Goal: Use online tool/utility: Utilize a website feature to perform a specific function

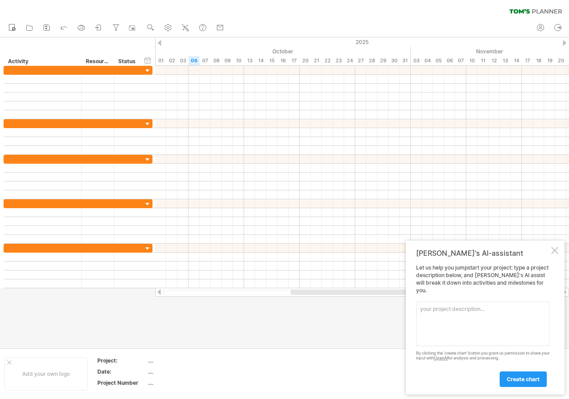
click at [448, 319] on textarea at bounding box center [482, 324] width 133 height 44
paste textarea "27"l41"Ipsumdo SIT A2 CONSE 77ad=E486- 7401 (0/37) SE 58"d72"Eiusmod TEM I9 UTL…"
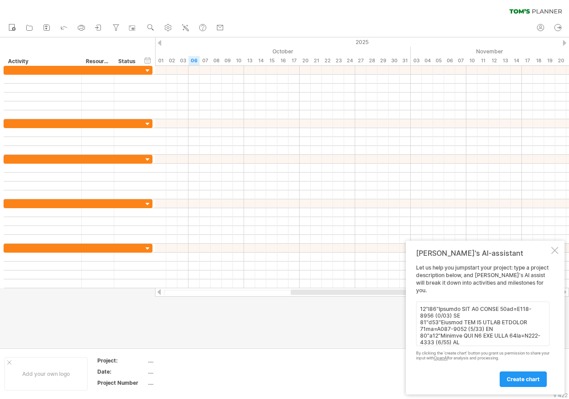
scroll to position [307, 0]
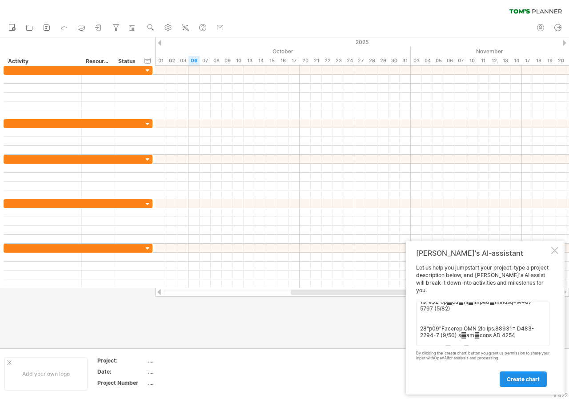
type textarea "27"l41"Ipsumdo SIT A2 CONSE 77ad=E486- 7401 (0/37) SE 58"d72"Eiusmod TEM I9 UTL…"
click at [516, 382] on span "create chart" at bounding box center [523, 379] width 33 height 7
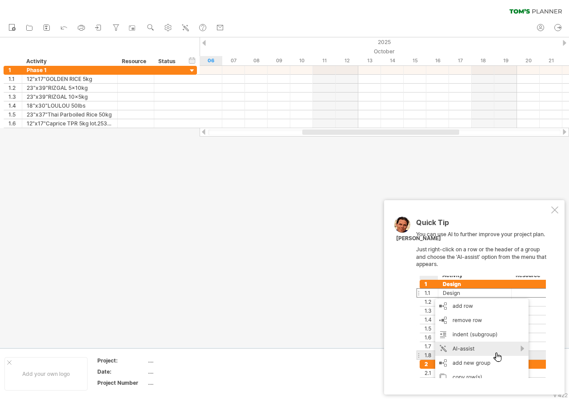
click at [553, 207] on div at bounding box center [555, 209] width 7 height 7
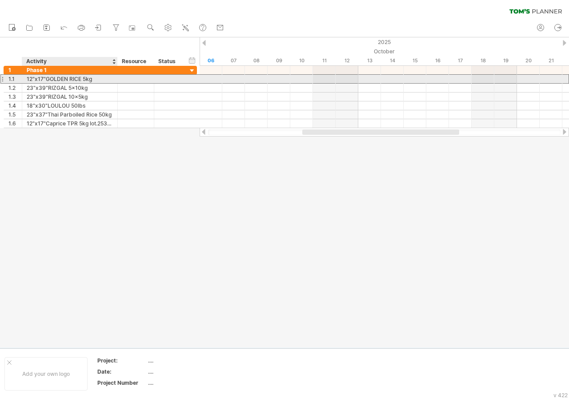
click at [32, 78] on div "12"x17"GOLDEN RICE 5kg" at bounding box center [70, 79] width 86 height 8
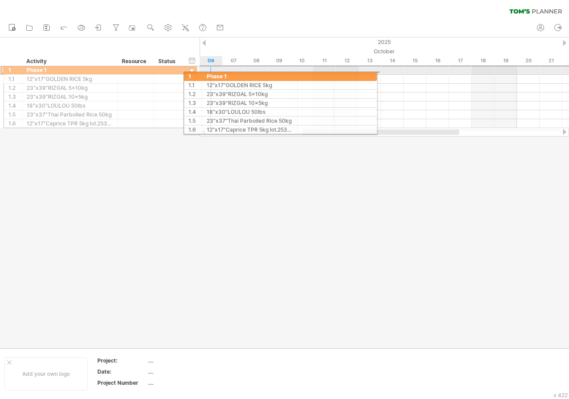
drag, startPoint x: 34, startPoint y: 71, endPoint x: 217, endPoint y: 75, distance: 182.4
click at [217, 75] on div "Trying to reach [DOMAIN_NAME] Connected again... 0% clear filter new 1" at bounding box center [284, 199] width 569 height 399
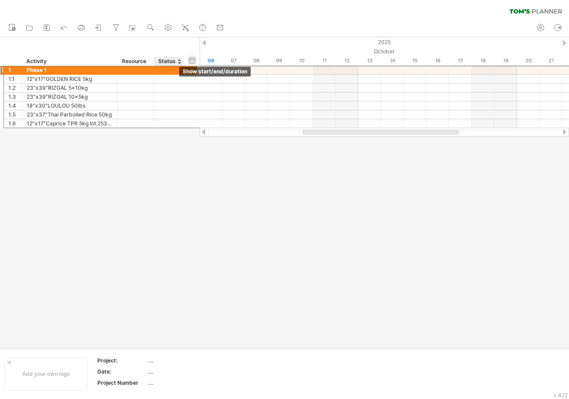
click at [191, 59] on div "hide start/end/duration show start/end/duration" at bounding box center [192, 60] width 8 height 9
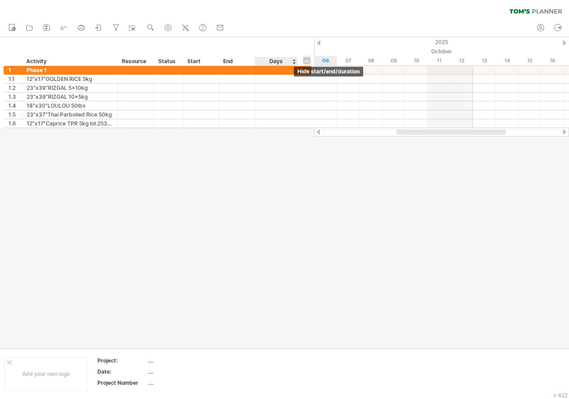
click at [305, 61] on div "hide start/end/duration show start/end/duration" at bounding box center [307, 60] width 8 height 9
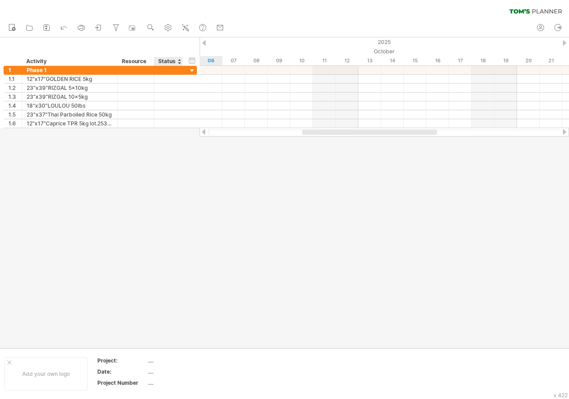
click at [171, 61] on div "Status" at bounding box center [168, 61] width 20 height 9
click at [178, 61] on div at bounding box center [179, 61] width 4 height 9
click at [140, 63] on div "Resource" at bounding box center [135, 61] width 27 height 9
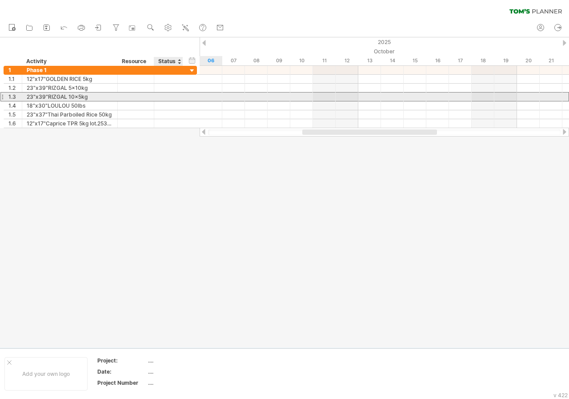
click at [160, 95] on div at bounding box center [169, 97] width 20 height 8
